Goal: Information Seeking & Learning: Check status

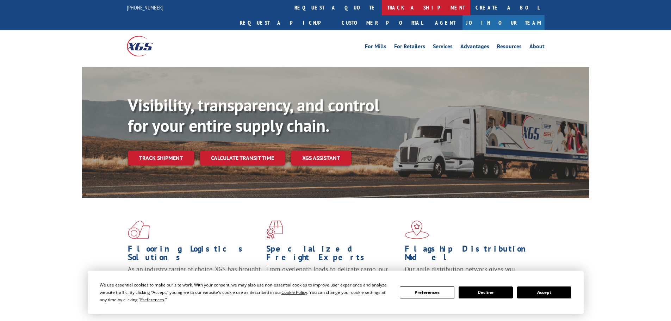
click at [382, 6] on link "track a shipment" at bounding box center [426, 7] width 88 height 15
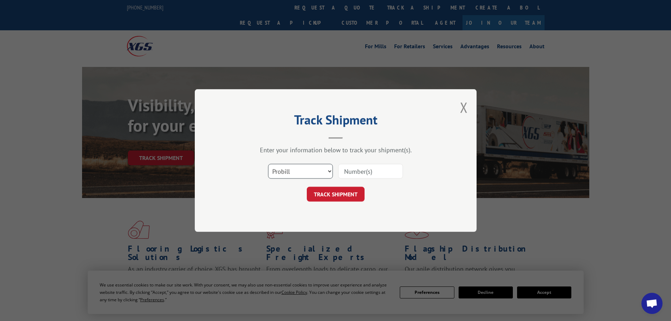
click at [284, 166] on select "Select category... Probill BOL PO" at bounding box center [300, 171] width 65 height 15
select select "bol"
click at [268, 164] on select "Select category... Probill BOL PO" at bounding box center [300, 171] width 65 height 15
click at [349, 171] on input at bounding box center [370, 171] width 65 height 15
paste input "0078246407"
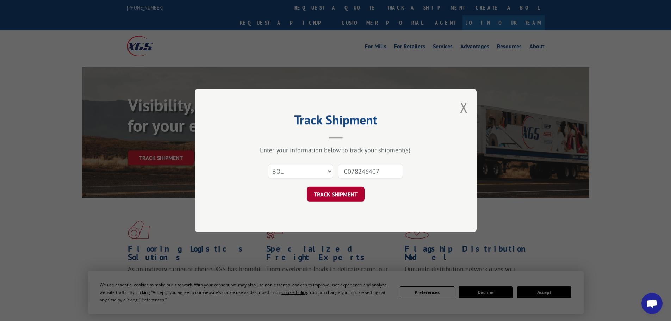
type input "0078246407"
click at [334, 191] on button "TRACK SHIPMENT" at bounding box center [336, 194] width 58 height 15
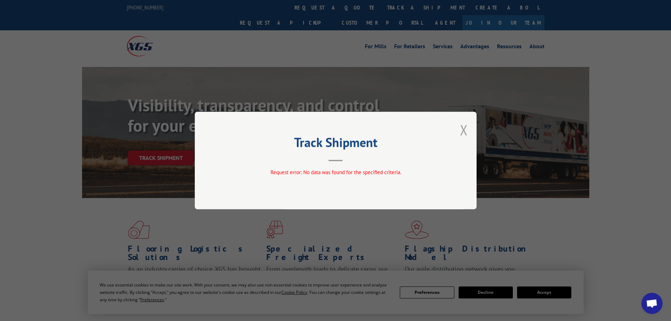
click at [462, 131] on button "Close modal" at bounding box center [464, 129] width 8 height 19
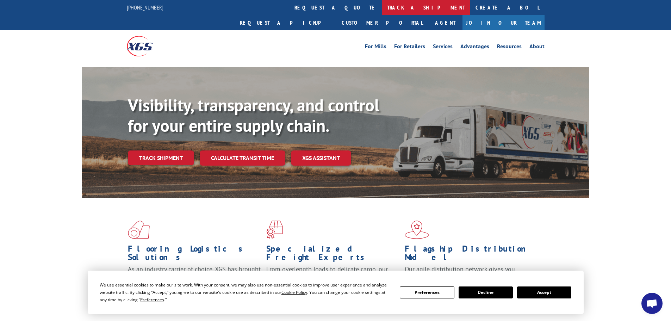
click at [382, 9] on link "track a shipment" at bounding box center [426, 7] width 88 height 15
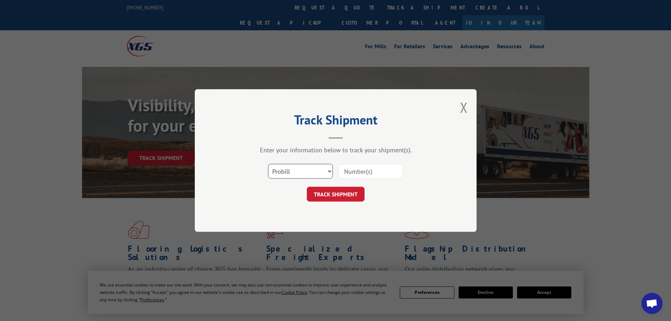
click at [316, 168] on select "Select category... Probill BOL PO" at bounding box center [300, 171] width 65 height 15
click at [358, 170] on input at bounding box center [370, 171] width 65 height 15
paste input "2870416"
type input "2870416"
click at [340, 191] on button "TRACK SHIPMENT" at bounding box center [336, 194] width 58 height 15
